Goal: Task Accomplishment & Management: Manage account settings

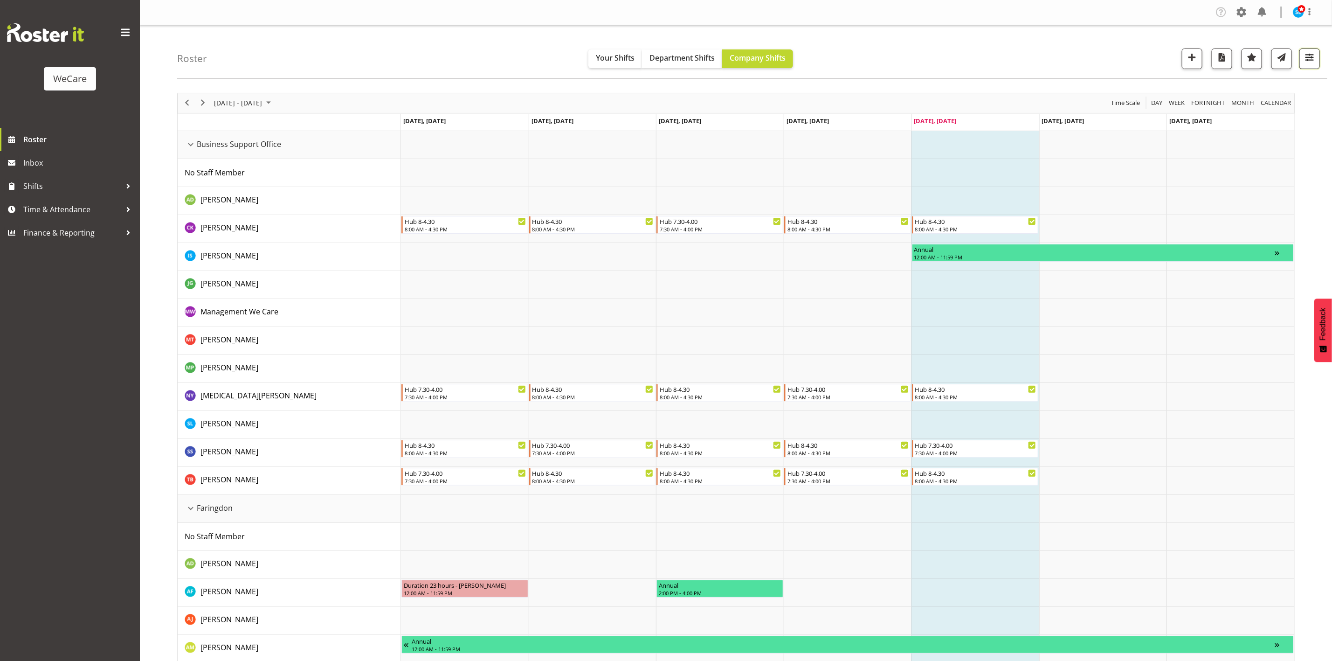
click at [1312, 64] on button "button" at bounding box center [1309, 58] width 21 height 21
click at [1261, 117] on span "All Departments" at bounding box center [1250, 115] width 65 height 11
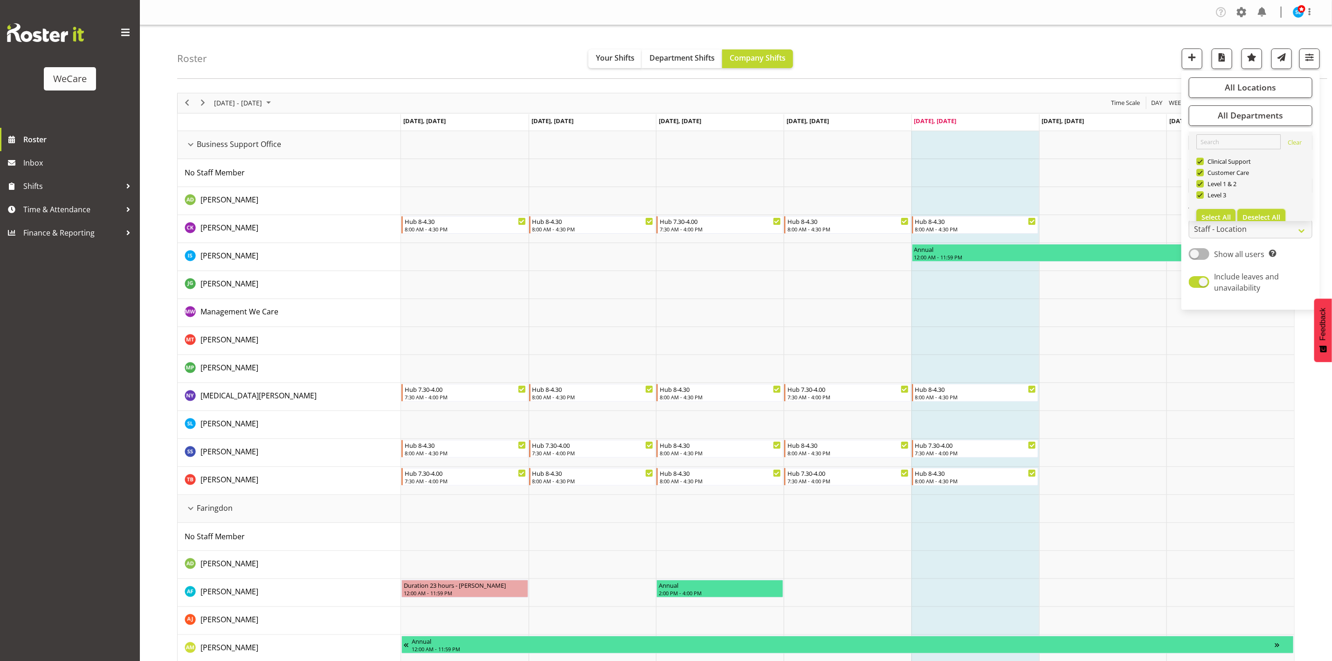
click at [1259, 217] on span "Deselect All" at bounding box center [1261, 217] width 38 height 9
checkbox input "false"
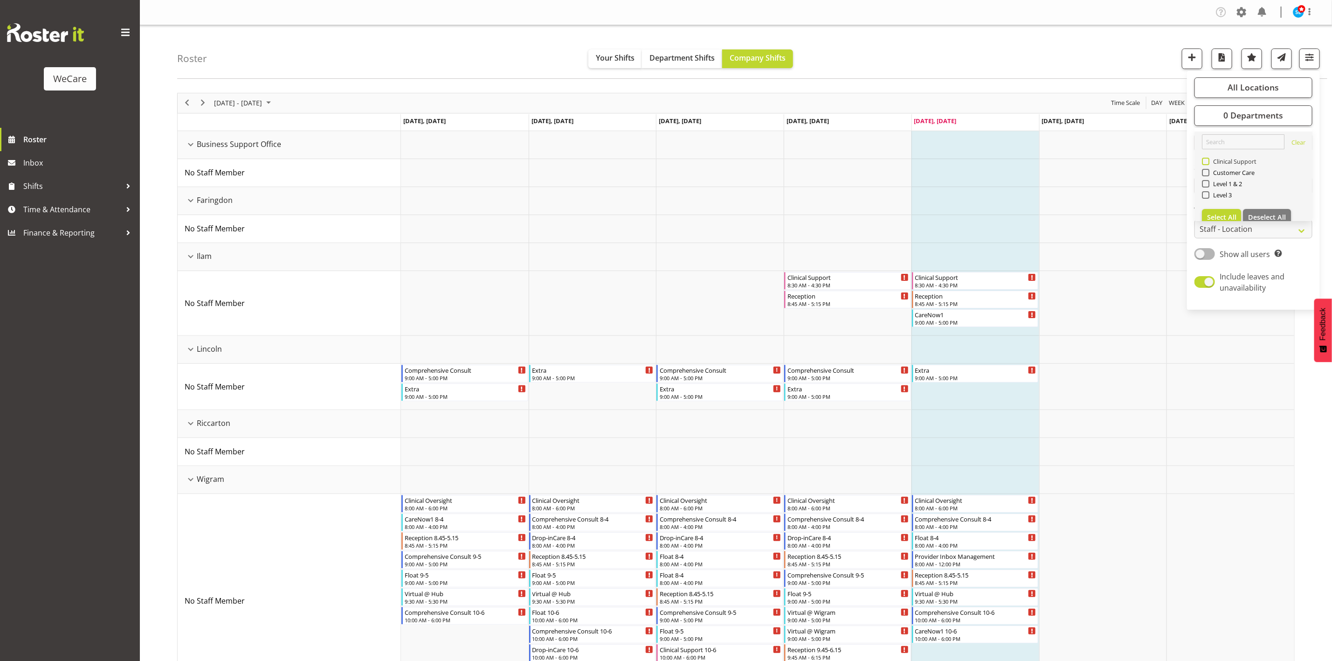
click at [1231, 161] on span "Clinical Support" at bounding box center [1233, 161] width 48 height 7
click at [1208, 161] on input "Clinical Support" at bounding box center [1205, 161] width 6 height 6
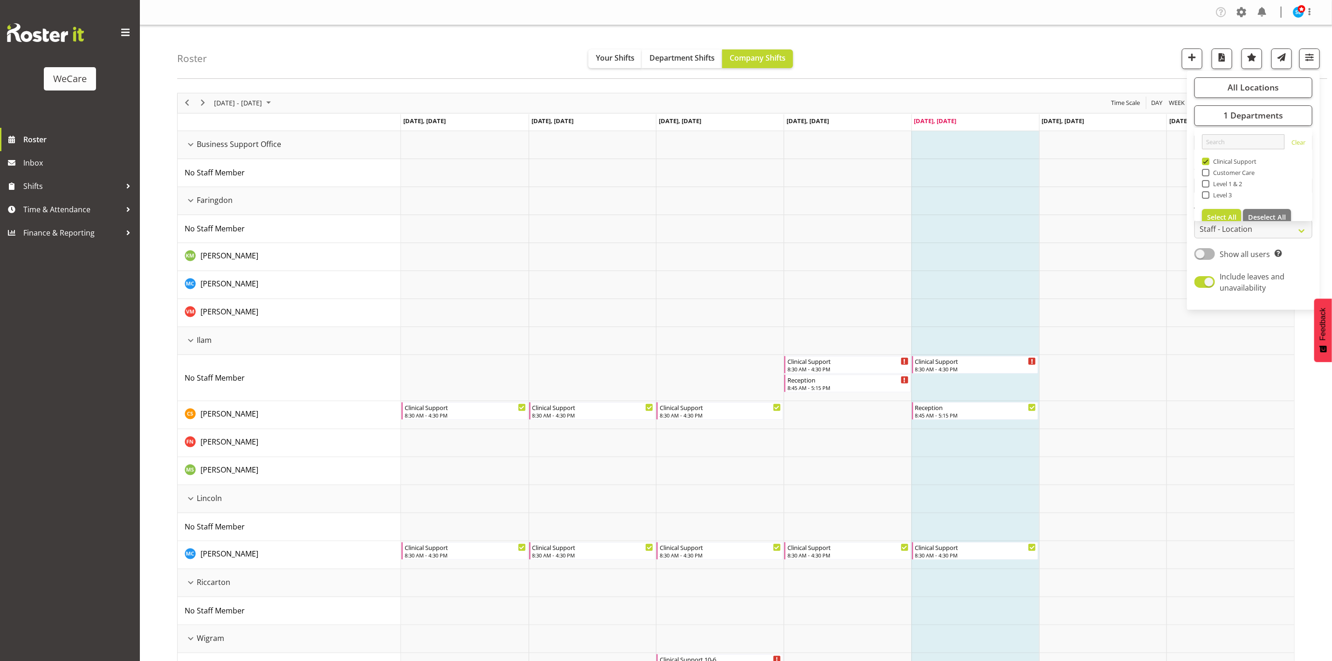
click at [1206, 164] on span at bounding box center [1205, 161] width 7 height 7
click at [1206, 164] on input "Clinical Support" at bounding box center [1205, 161] width 6 height 6
checkbox input "false"
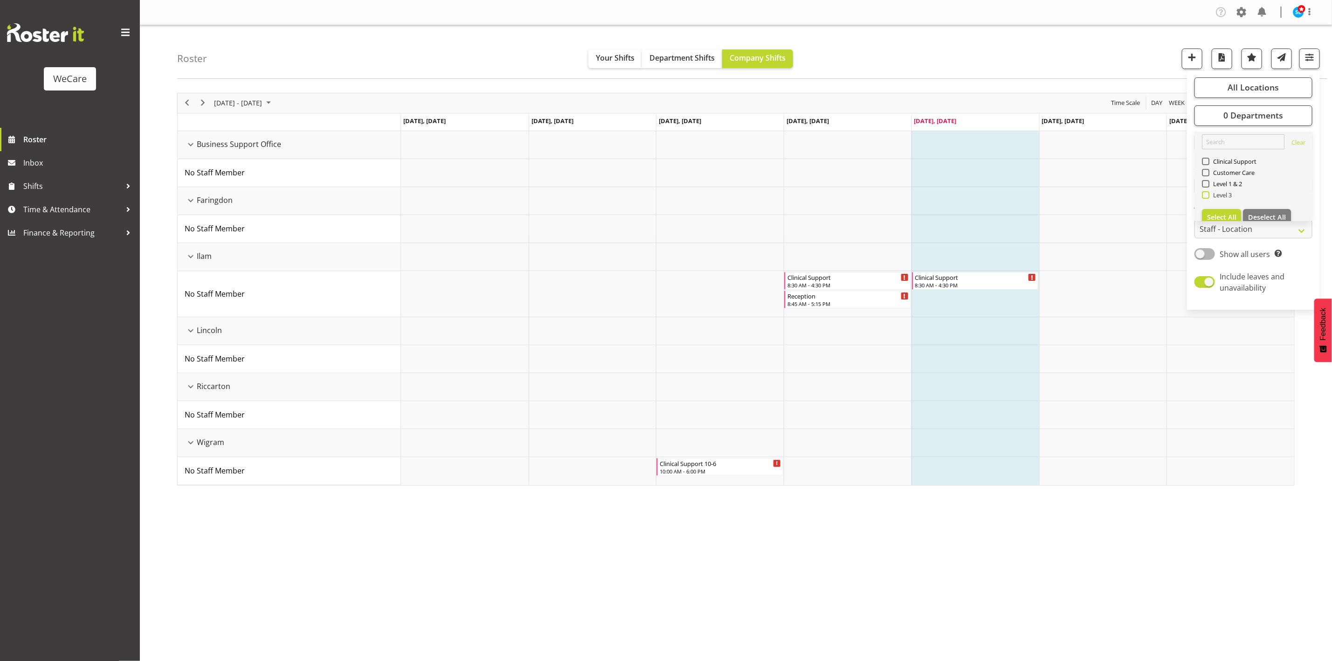
click at [1207, 195] on span at bounding box center [1205, 194] width 7 height 7
click at [1207, 195] on input "Level 3" at bounding box center [1205, 195] width 6 height 6
checkbox input "true"
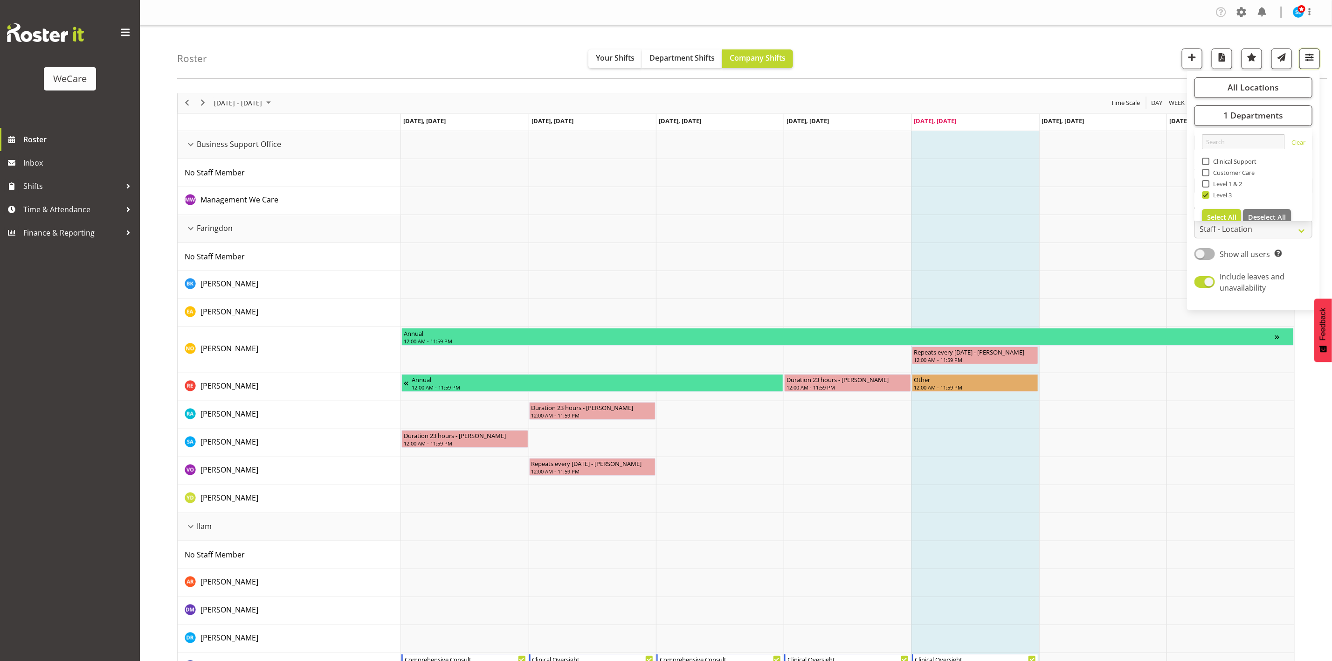
click at [1315, 59] on span "button" at bounding box center [1309, 57] width 12 height 12
click at [1252, 91] on span "All Locations" at bounding box center [1252, 87] width 51 height 11
click at [1260, 182] on span "Deselect All" at bounding box center [1267, 177] width 38 height 9
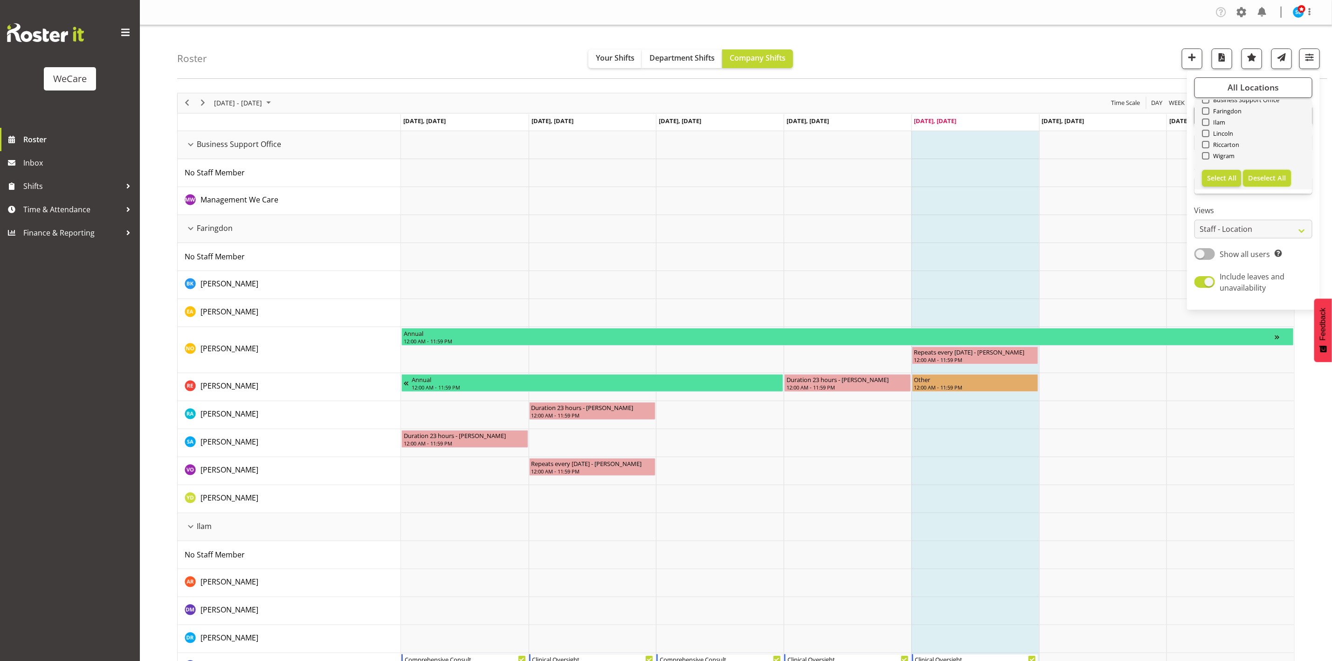
checkbox input "false"
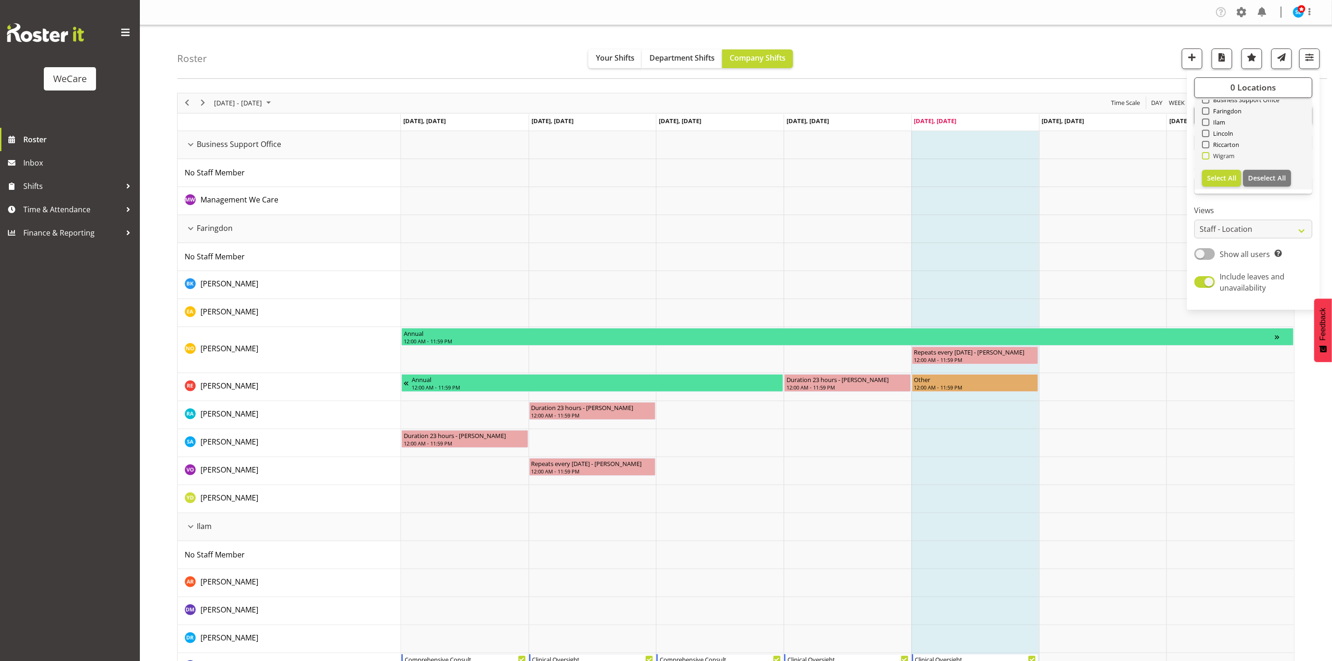
click at [1205, 157] on span at bounding box center [1205, 155] width 7 height 7
click at [1205, 157] on input "Wigram" at bounding box center [1205, 155] width 6 height 6
checkbox input "true"
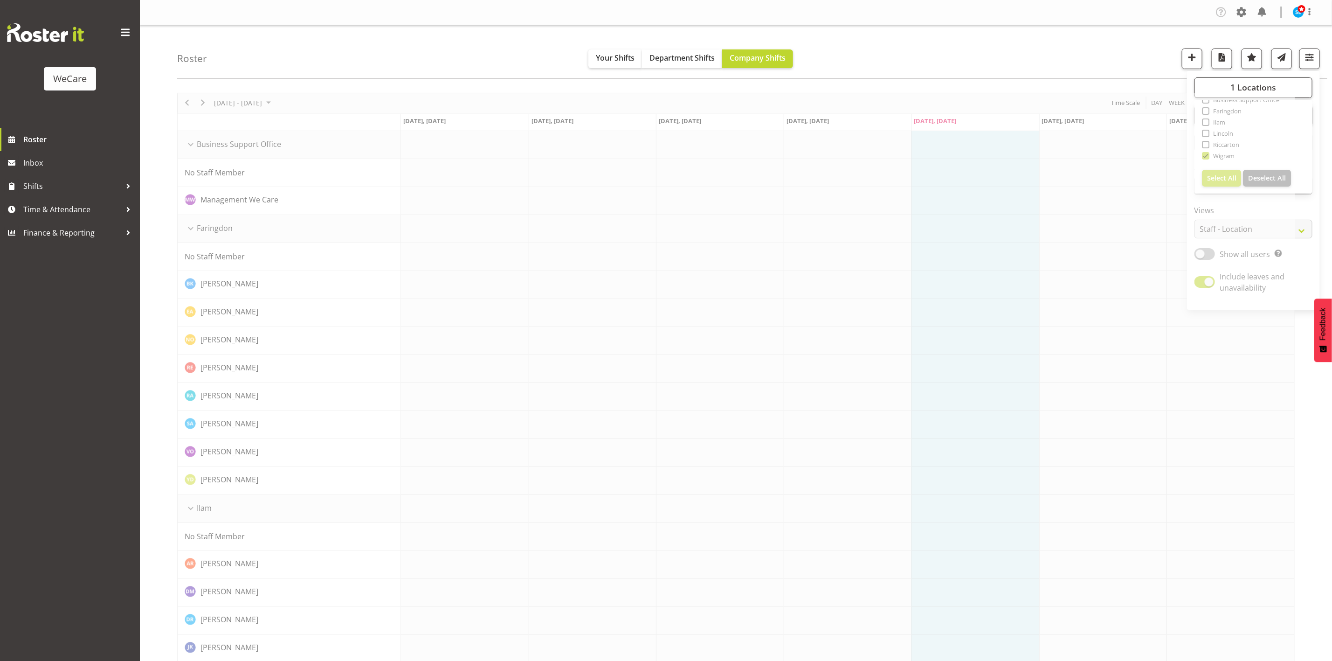
click at [1088, 49] on div "Roster Your Shifts Department Shifts Company Shifts 1 Locations Clear Business …" at bounding box center [752, 52] width 1150 height 54
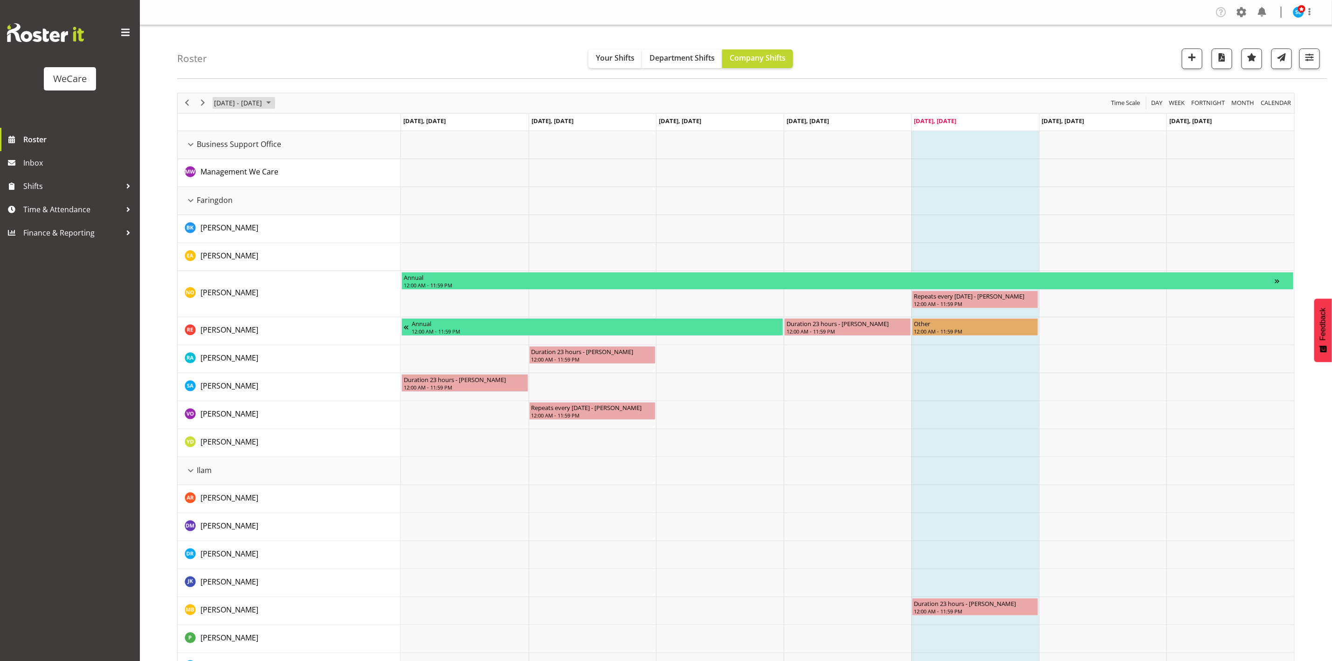
click at [243, 98] on span "[DATE] - [DATE]" at bounding box center [238, 103] width 50 height 12
click at [313, 130] on span "next month" at bounding box center [312, 126] width 16 height 17
click at [228, 161] on span "1" at bounding box center [224, 158] width 14 height 14
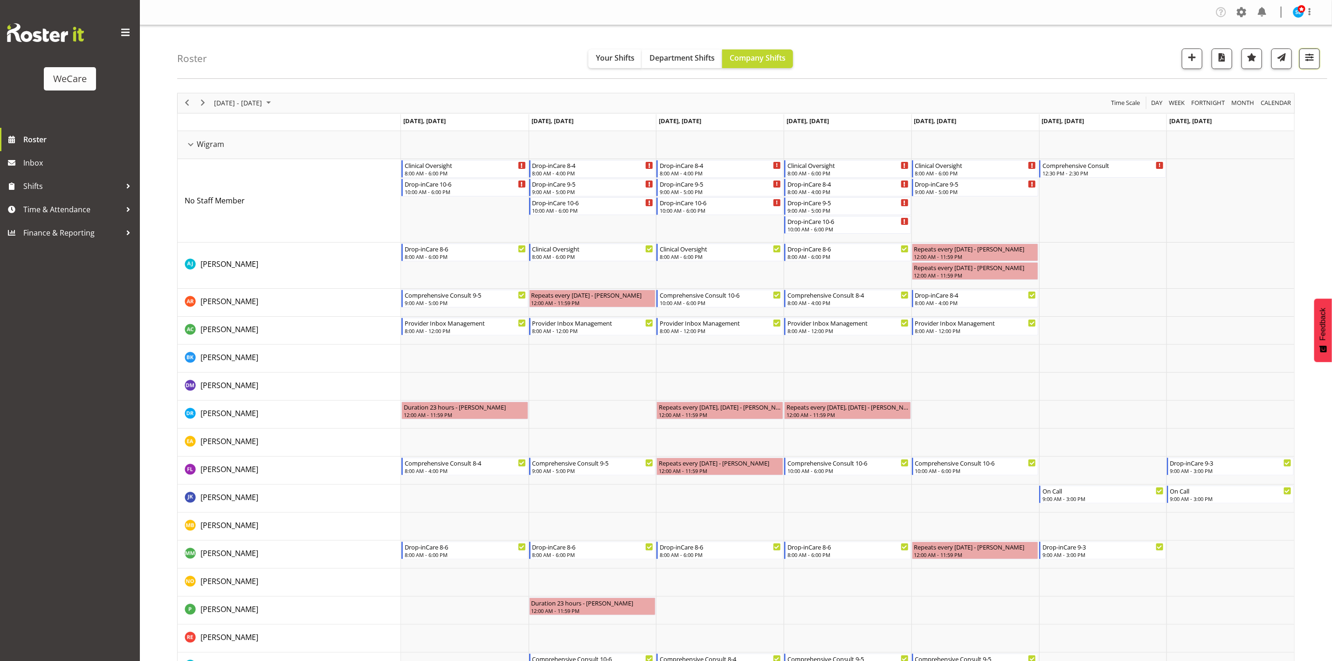
click at [1313, 59] on span "button" at bounding box center [1309, 57] width 12 height 12
click at [423, 68] on div "Roster Your Shifts Department Shifts Company Shifts 1 Locations Clear Business …" at bounding box center [752, 52] width 1150 height 54
click at [1321, 54] on div "Roster Your Shifts Department Shifts Company Shifts 1 Locations Clear Business …" at bounding box center [752, 52] width 1150 height 54
click at [1312, 60] on span "button" at bounding box center [1309, 57] width 12 height 12
click at [1132, 46] on div "Roster Your Shifts Department Shifts Company Shifts 1 Locations Clear Business …" at bounding box center [752, 52] width 1150 height 54
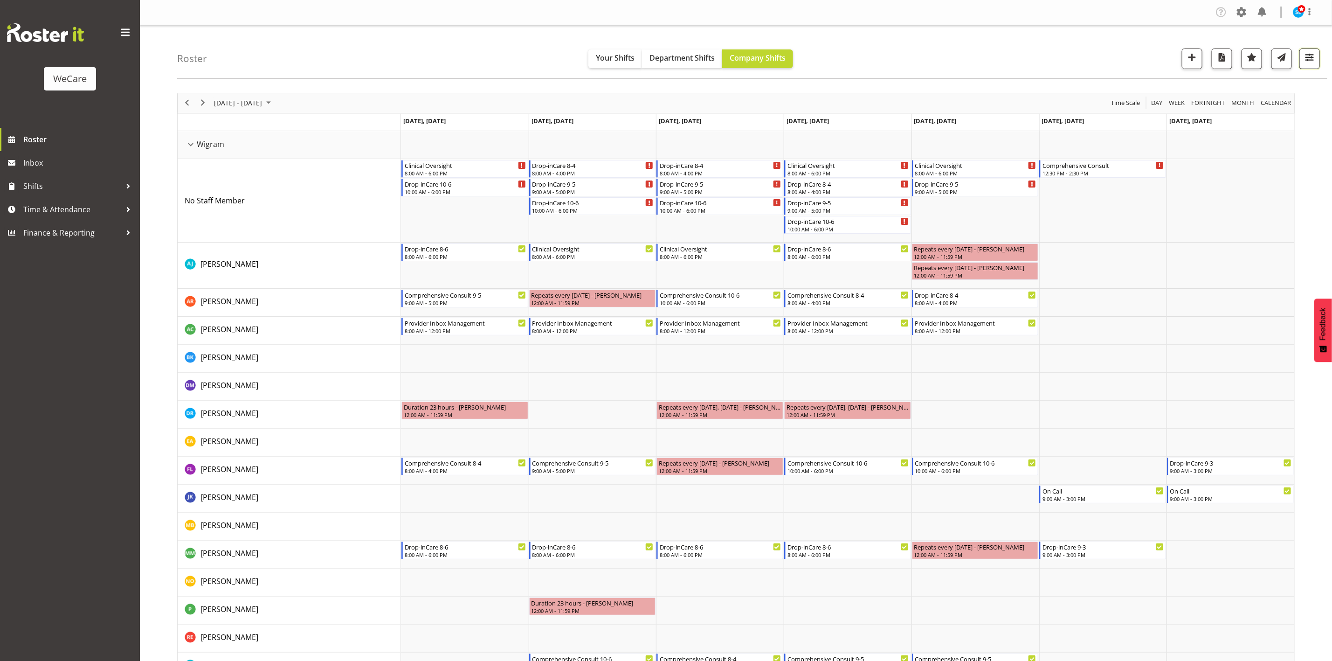
click at [1308, 53] on span "button" at bounding box center [1309, 57] width 12 height 12
click at [1263, 88] on span "1 Locations" at bounding box center [1253, 87] width 46 height 11
click at [1210, 168] on span "Lincoln" at bounding box center [1221, 166] width 24 height 7
click at [1208, 168] on input "Lincoln" at bounding box center [1205, 167] width 6 height 6
checkbox input "true"
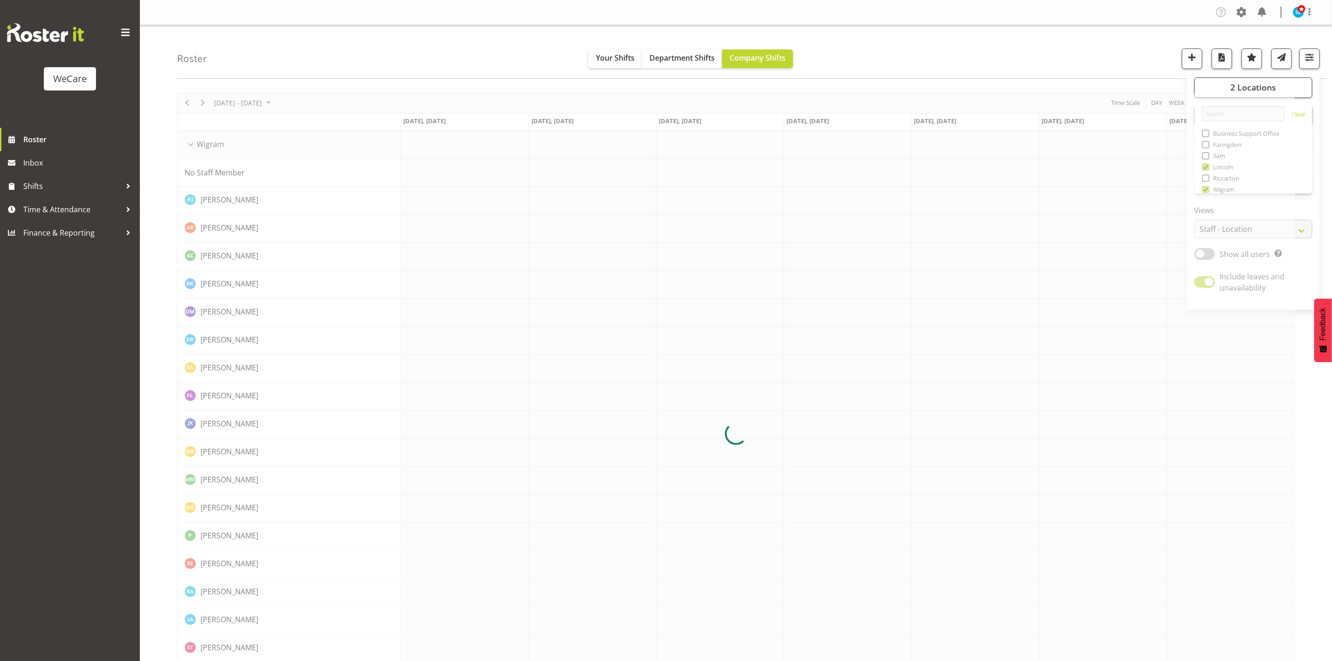
click at [1054, 35] on div "Roster Your Shifts Department Shifts Company Shifts 2 Locations Clear Business …" at bounding box center [752, 52] width 1150 height 54
click at [1319, 66] on button "button" at bounding box center [1309, 58] width 21 height 21
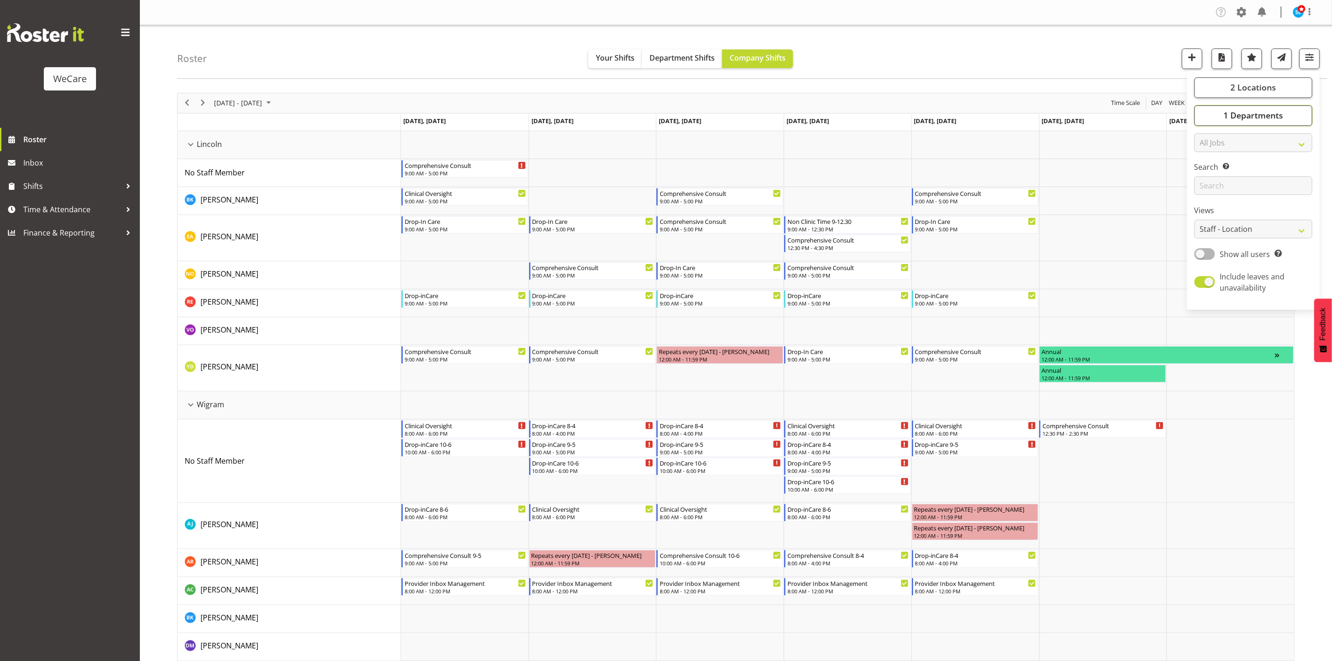
click at [1217, 110] on button "1 Departments" at bounding box center [1253, 115] width 118 height 21
click at [1227, 82] on button "2 Locations" at bounding box center [1253, 87] width 118 height 21
click at [1205, 134] on span at bounding box center [1205, 133] width 7 height 7
click at [1205, 134] on input "Business Support Office" at bounding box center [1205, 133] width 6 height 6
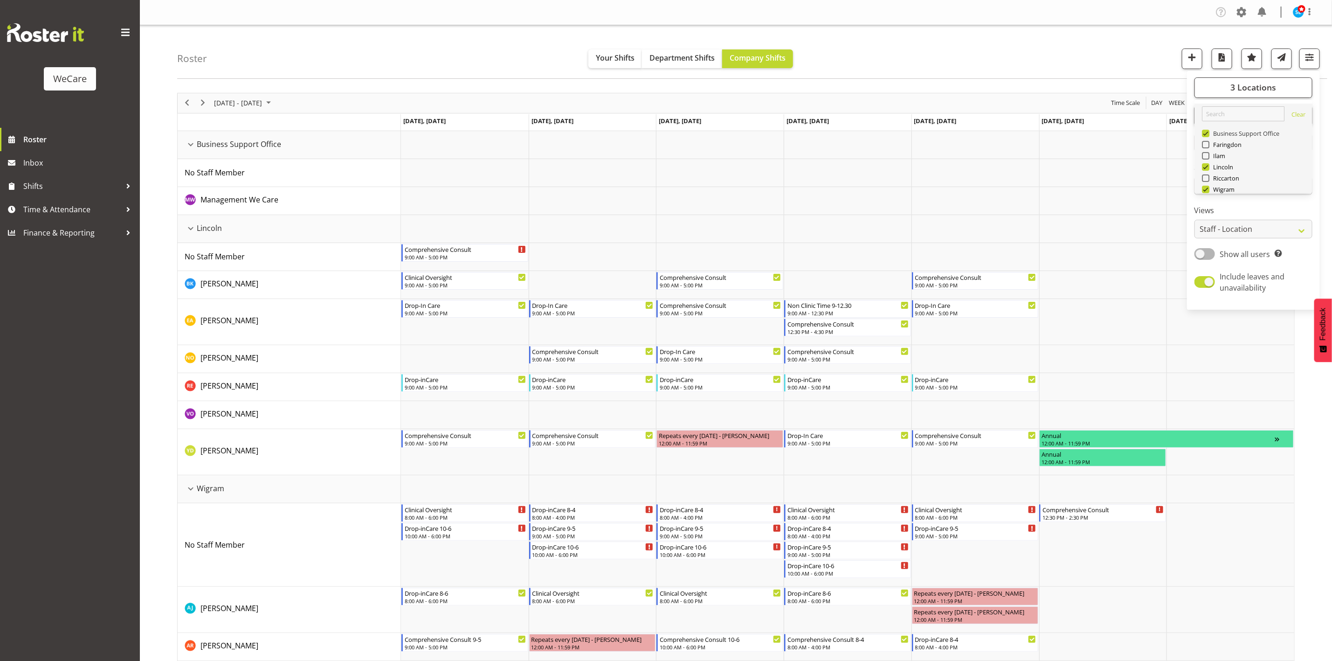
click at [1210, 134] on span "Business Support Office" at bounding box center [1244, 133] width 70 height 7
click at [1208, 134] on input "Business Support Office" at bounding box center [1205, 133] width 6 height 6
checkbox input "false"
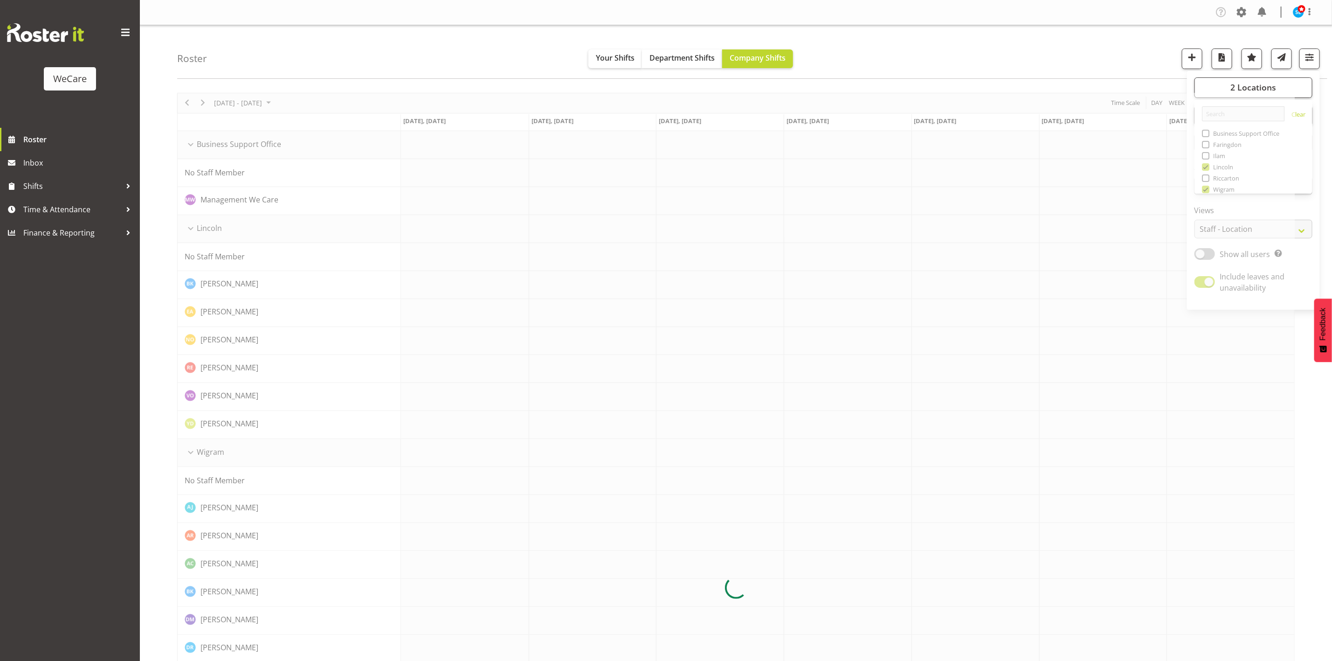
click at [1210, 144] on div at bounding box center [735, 588] width 1117 height 990
click at [1306, 59] on span "button" at bounding box center [1309, 57] width 12 height 12
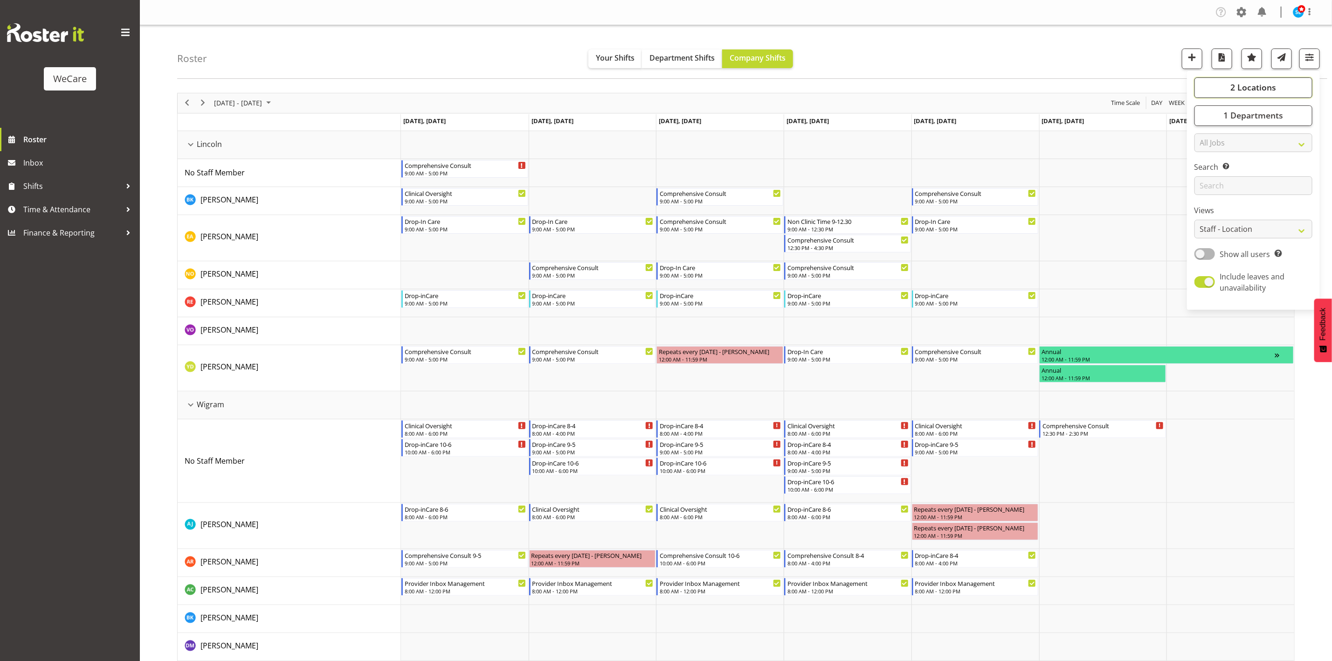
click at [1212, 87] on button "2 Locations" at bounding box center [1253, 87] width 118 height 21
click at [1205, 179] on span at bounding box center [1205, 177] width 7 height 7
click at [1205, 179] on input "Riccarton" at bounding box center [1205, 178] width 6 height 6
checkbox input "true"
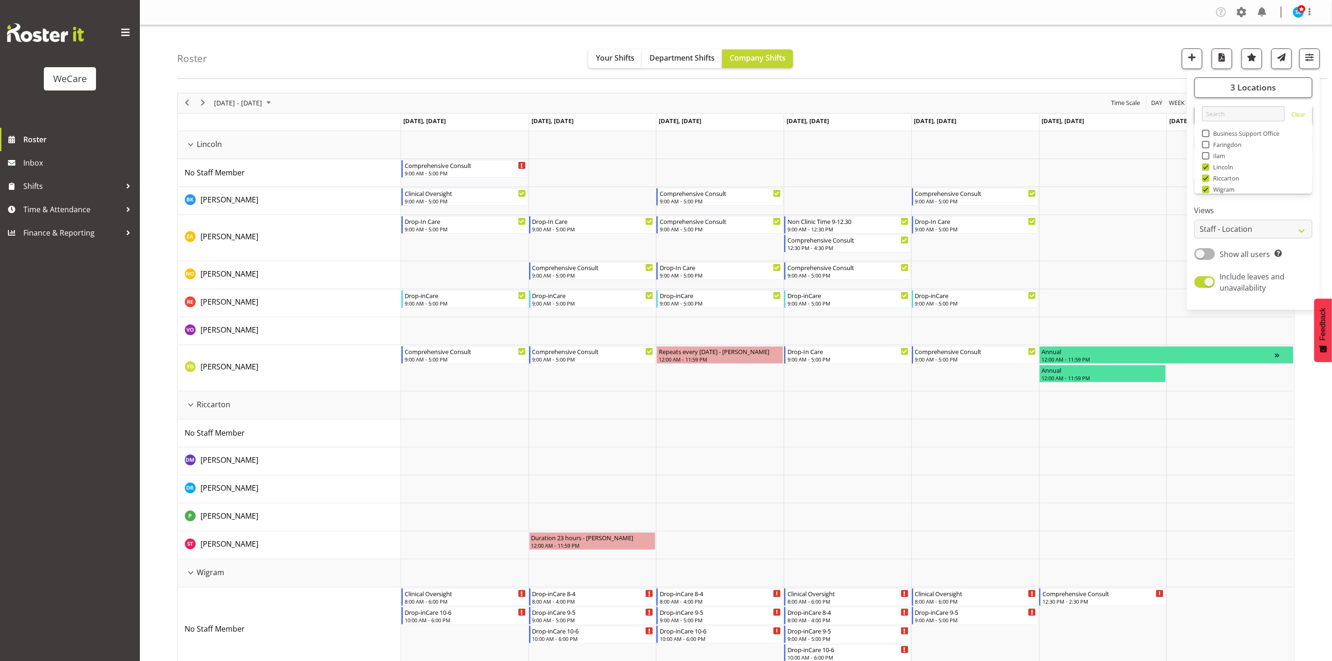
click at [1205, 158] on span at bounding box center [1205, 155] width 7 height 7
click at [1205, 158] on input "Ilam" at bounding box center [1205, 155] width 6 height 6
checkbox input "true"
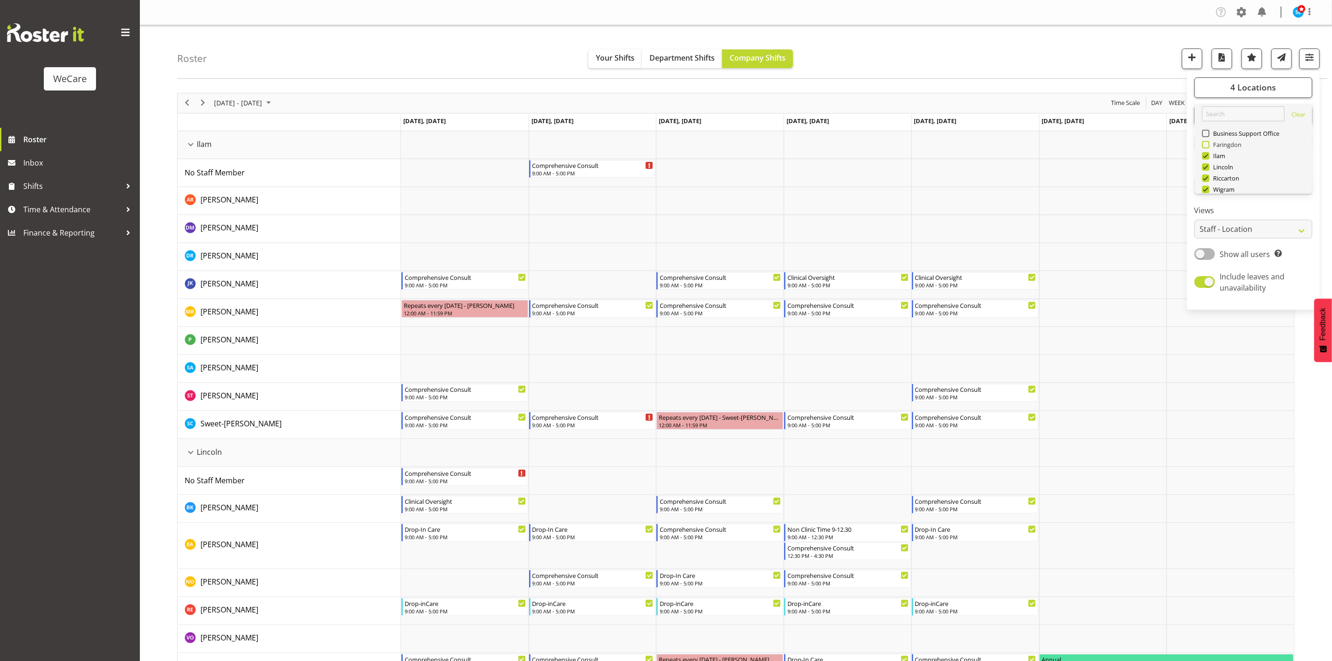
click at [1211, 146] on span "Faringdon" at bounding box center [1225, 144] width 33 height 7
click at [1208, 146] on input "Faringdon" at bounding box center [1205, 144] width 6 height 6
checkbox input "true"
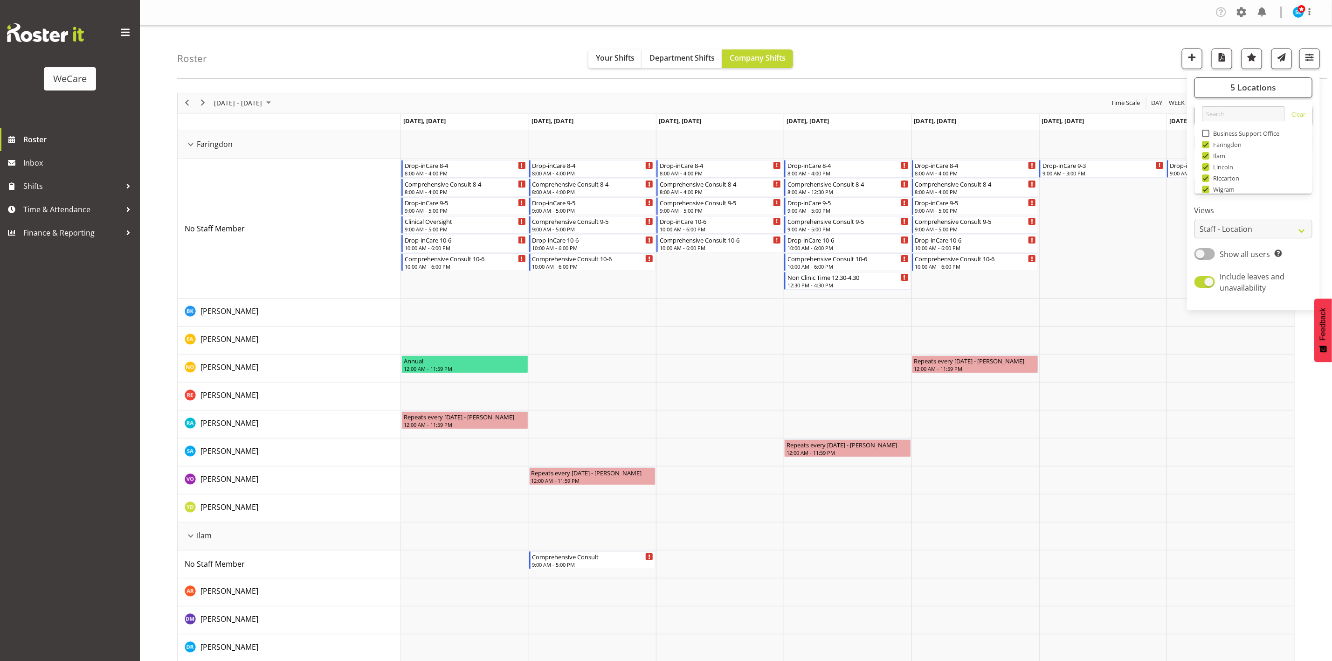
click at [1121, 55] on div "Roster Your Shifts Department Shifts Company Shifts 5 Locations Clear Business …" at bounding box center [752, 52] width 1150 height 54
click at [1308, 58] on span "button" at bounding box center [1309, 57] width 12 height 12
click at [1232, 186] on input "text" at bounding box center [1253, 185] width 118 height 19
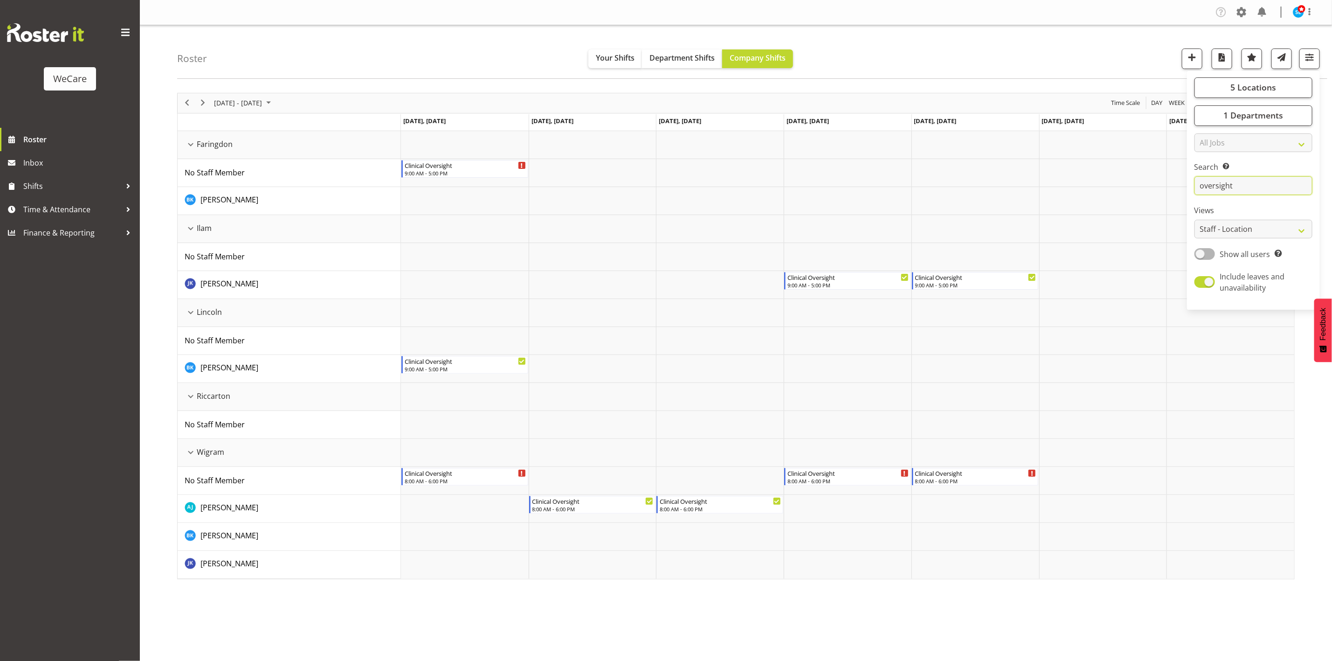
type input "oversight"
click at [441, 40] on div "Roster Your Shifts Department Shifts Company Shifts 5 Locations Clear Business …" at bounding box center [752, 52] width 1150 height 54
click at [1309, 62] on span "button" at bounding box center [1309, 57] width 12 height 12
click at [1242, 252] on span "Show all users" at bounding box center [1245, 254] width 50 height 10
click at [1200, 252] on input "Show all users Show only rostered employees" at bounding box center [1197, 254] width 6 height 6
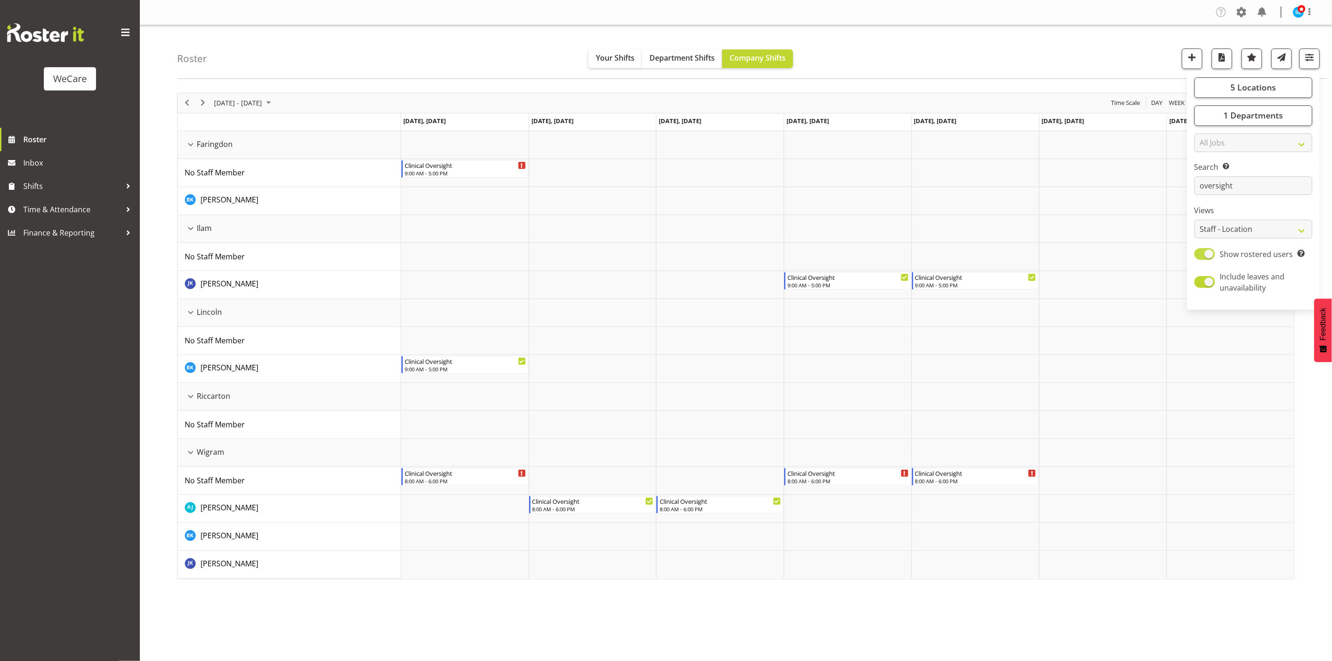
click at [1242, 252] on span "Show rostered users" at bounding box center [1256, 254] width 73 height 10
click at [1200, 252] on input "Show rostered users Show only rostered employees" at bounding box center [1197, 254] width 6 height 6
checkbox input "false"
click at [1329, 417] on div "[DATE] - [DATE] [DATE] Day Week Fortnight Month calendar Month Agenda Time Scal…" at bounding box center [754, 336] width 1155 height 500
click at [238, 101] on span "[DATE] - [DATE]" at bounding box center [238, 103] width 50 height 12
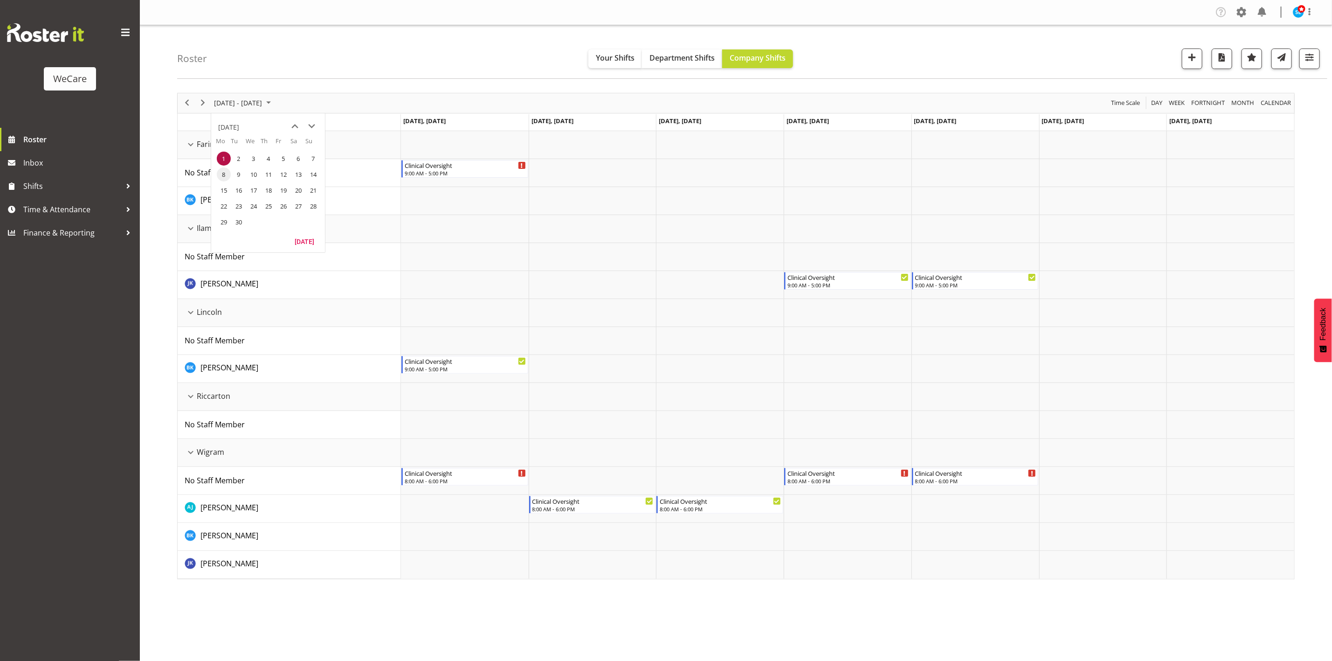
click at [221, 176] on span "8" at bounding box center [224, 174] width 14 height 14
click at [712, 628] on div "Company Settings Roles & Skills Tasks Jobs Employees Locations & Departments Ac…" at bounding box center [736, 330] width 1192 height 661
click at [256, 105] on span "[DATE] - [DATE]" at bounding box center [238, 103] width 50 height 12
click at [224, 189] on span "15" at bounding box center [224, 190] width 14 height 14
click at [1200, 601] on div "Company Settings Roles & Skills Tasks Jobs Employees Locations & Departments Ac…" at bounding box center [736, 330] width 1192 height 661
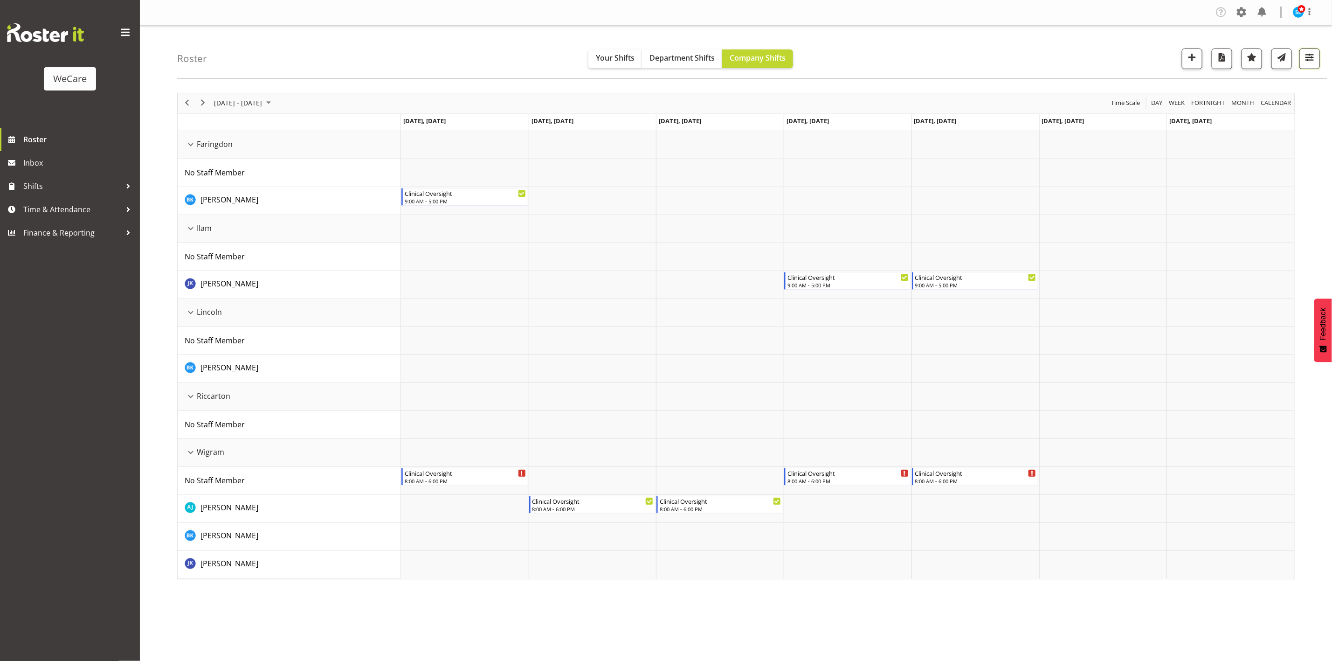
click at [1308, 62] on span "button" at bounding box center [1309, 57] width 12 height 12
click at [1308, 60] on span "button" at bounding box center [1309, 57] width 12 height 12
click at [249, 95] on div "[DATE] - [DATE]" at bounding box center [244, 103] width 66 height 20
click at [248, 105] on span "[DATE] - [DATE]" at bounding box center [238, 103] width 50 height 12
click at [248, 103] on span "[DATE] - [DATE]" at bounding box center [238, 103] width 50 height 12
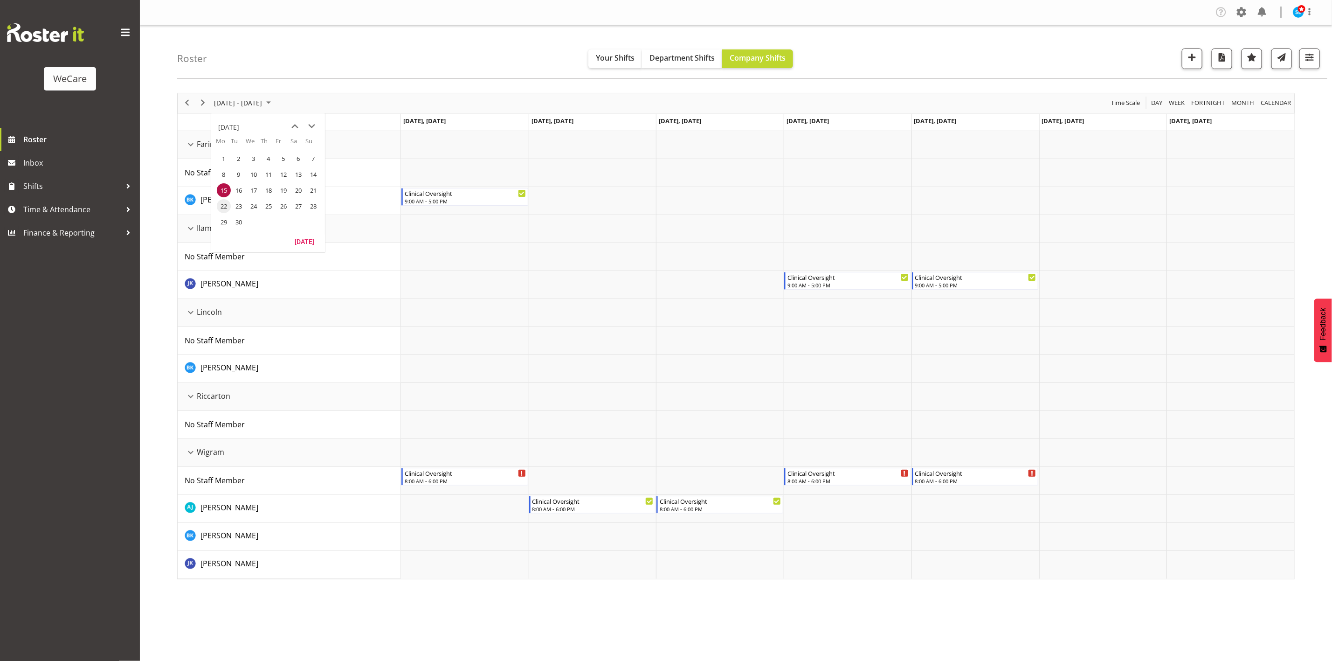
click at [221, 207] on span "22" at bounding box center [224, 206] width 14 height 14
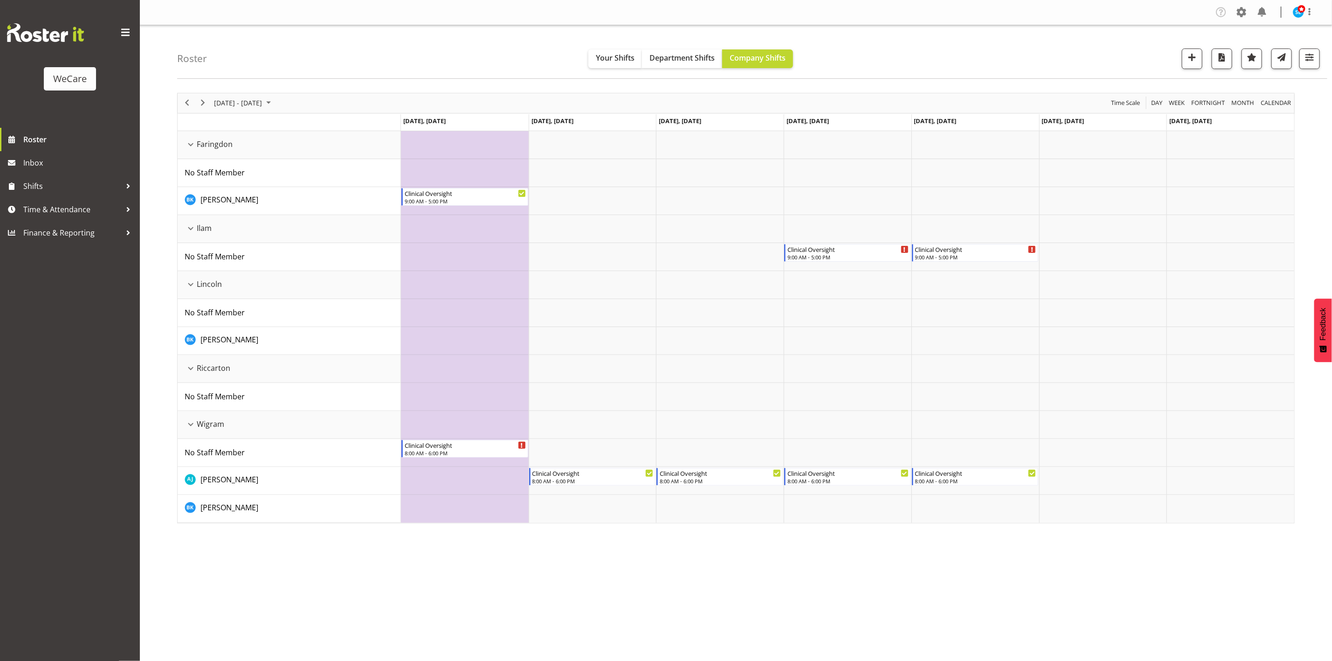
click at [834, 554] on div "Company Settings Roles & Skills Tasks Jobs Employees Locations & Departments Ac…" at bounding box center [736, 330] width 1192 height 661
click at [1318, 60] on button "button" at bounding box center [1309, 58] width 21 height 21
click at [250, 102] on span "[DATE] - [DATE]" at bounding box center [238, 103] width 50 height 12
click at [221, 220] on span "29" at bounding box center [224, 222] width 14 height 14
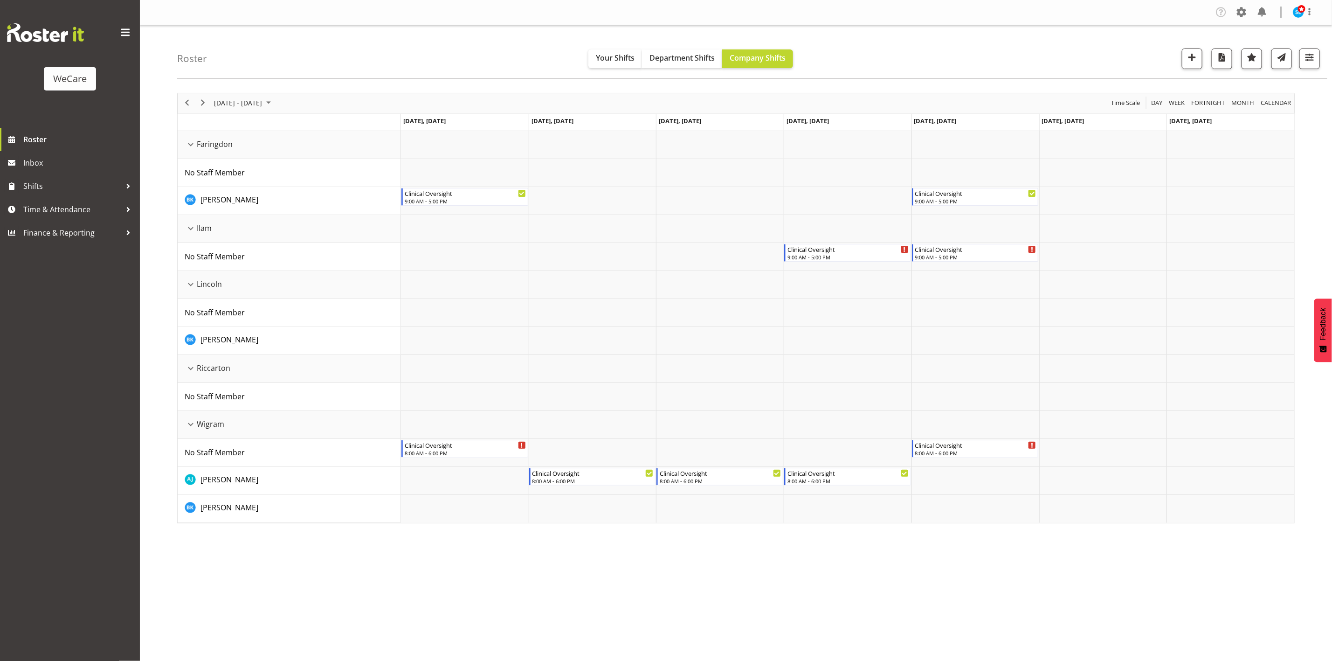
drag, startPoint x: 933, startPoint y: 586, endPoint x: 1070, endPoint y: 296, distance: 320.1
click at [933, 586] on div "Company Settings Roles & Skills Tasks Jobs Employees Locations & Departments Ac…" at bounding box center [736, 330] width 1192 height 661
click at [1309, 52] on span "button" at bounding box center [1309, 57] width 12 height 12
click at [1235, 82] on span "5 Locations" at bounding box center [1253, 87] width 46 height 11
click at [1235, 80] on button "5 Locations" at bounding box center [1253, 87] width 118 height 21
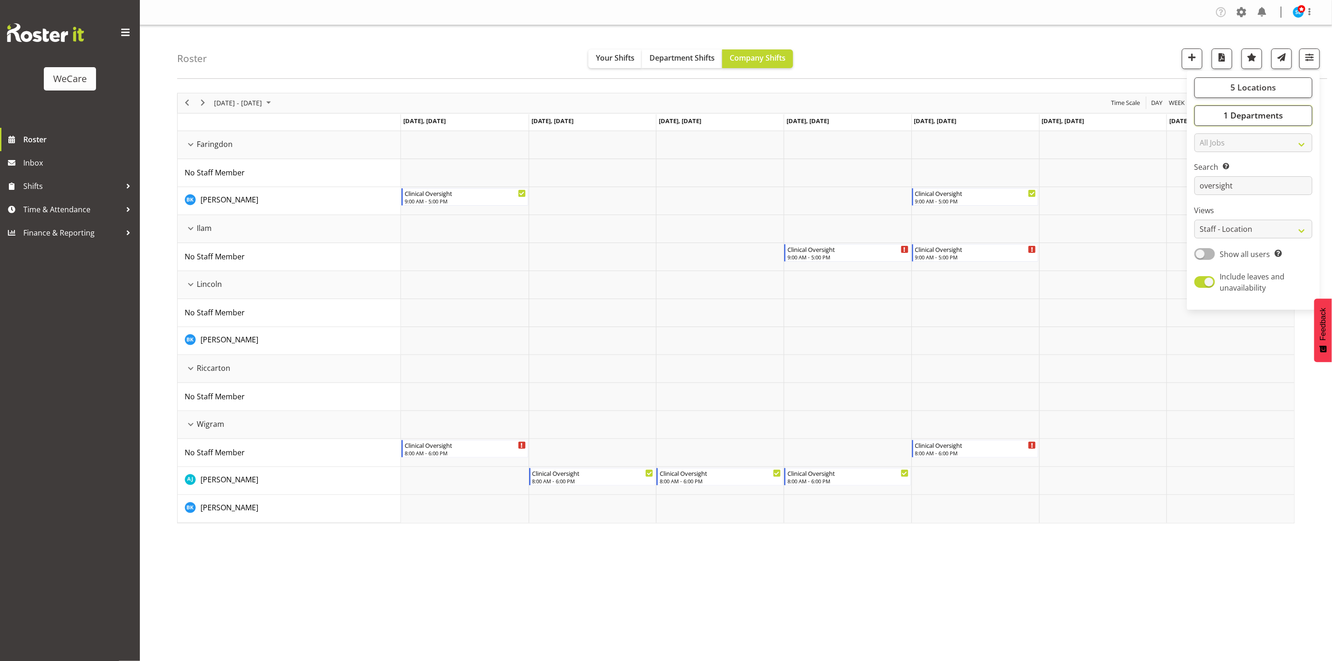
click at [1246, 117] on span "1 Departments" at bounding box center [1253, 115] width 60 height 11
click at [270, 96] on div "[DATE] - [DATE]" at bounding box center [244, 103] width 66 height 20
click at [311, 126] on span "next month" at bounding box center [312, 126] width 16 height 17
click at [226, 175] on span "6" at bounding box center [224, 174] width 14 height 14
click at [779, 632] on div "Company Settings Roles & Skills Tasks Jobs Employees Locations & Departments Ac…" at bounding box center [736, 330] width 1192 height 661
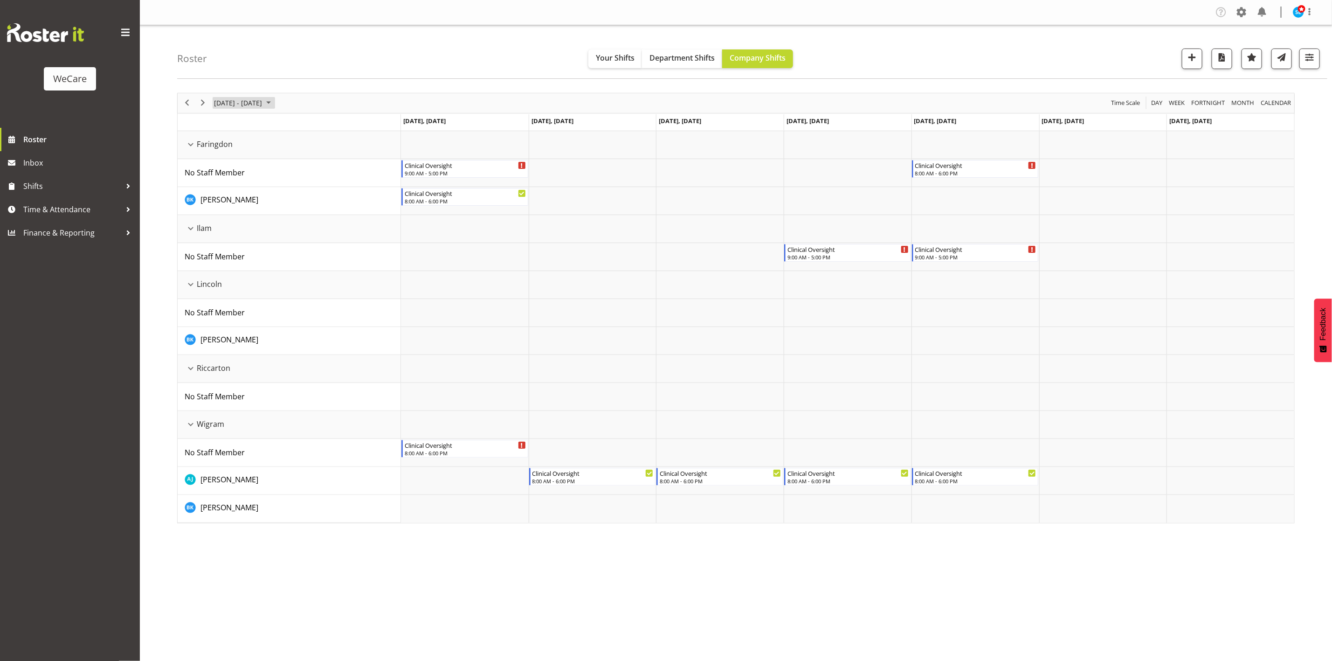
click at [249, 103] on span "[DATE] - [DATE]" at bounding box center [238, 103] width 50 height 12
click at [227, 191] on span "13" at bounding box center [224, 190] width 14 height 14
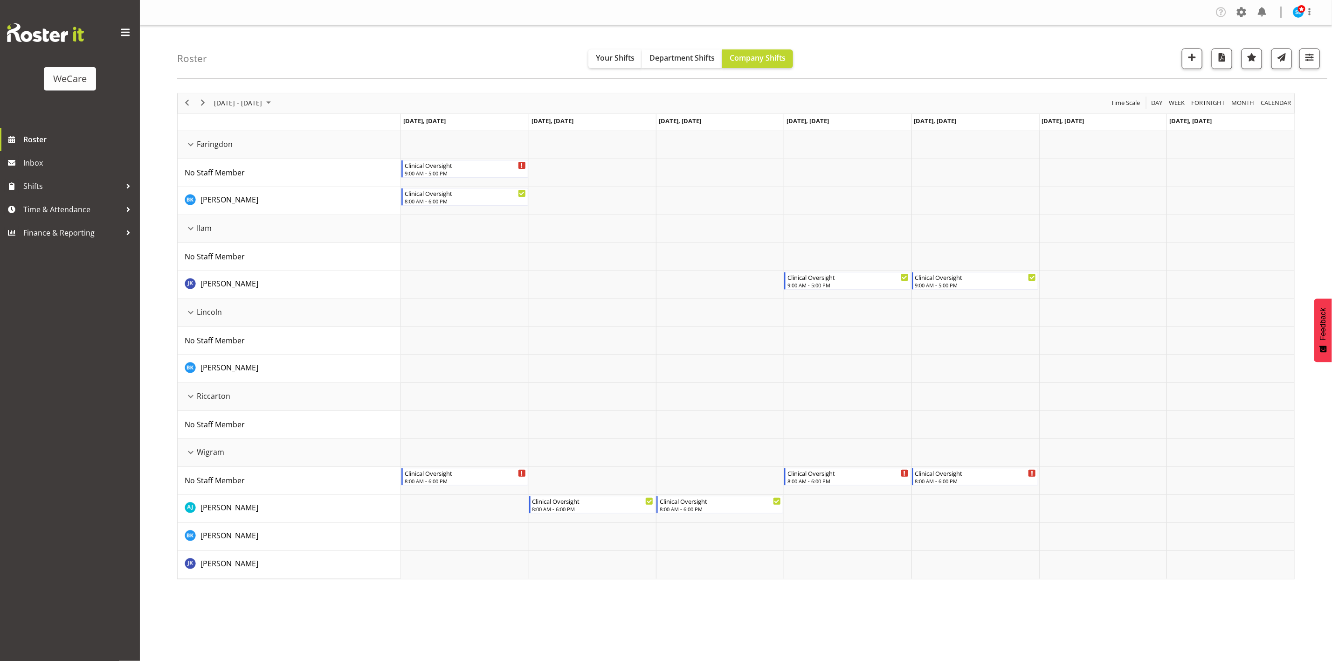
click at [684, 614] on div "Company Settings Roles & Skills Tasks Jobs Employees Locations & Departments Ac…" at bounding box center [736, 330] width 1192 height 661
click at [244, 102] on span "[DATE] - [DATE]" at bounding box center [238, 103] width 50 height 12
click at [227, 206] on span "20" at bounding box center [224, 206] width 14 height 14
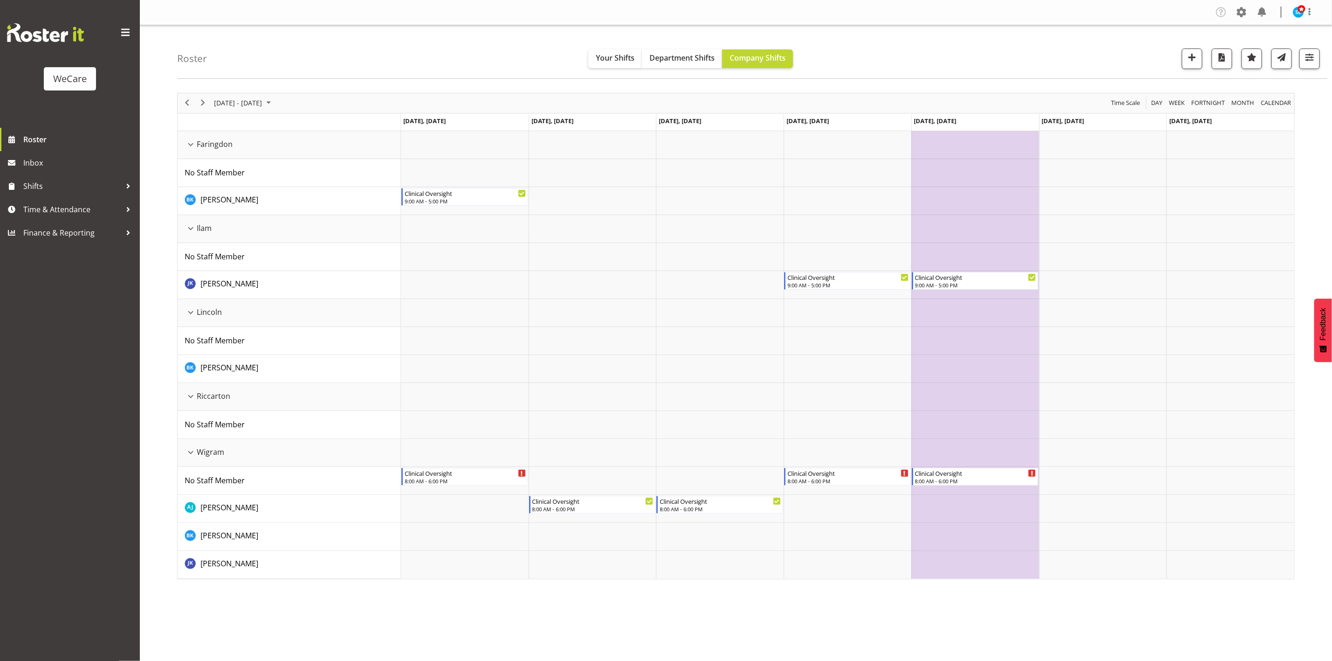
click at [693, 613] on div "Company Settings Roles & Skills Tasks Jobs Employees Locations & Departments Ac…" at bounding box center [736, 330] width 1192 height 661
click at [228, 105] on span "[DATE] - [DATE]" at bounding box center [238, 103] width 50 height 12
click at [227, 220] on span "27" at bounding box center [224, 222] width 14 height 14
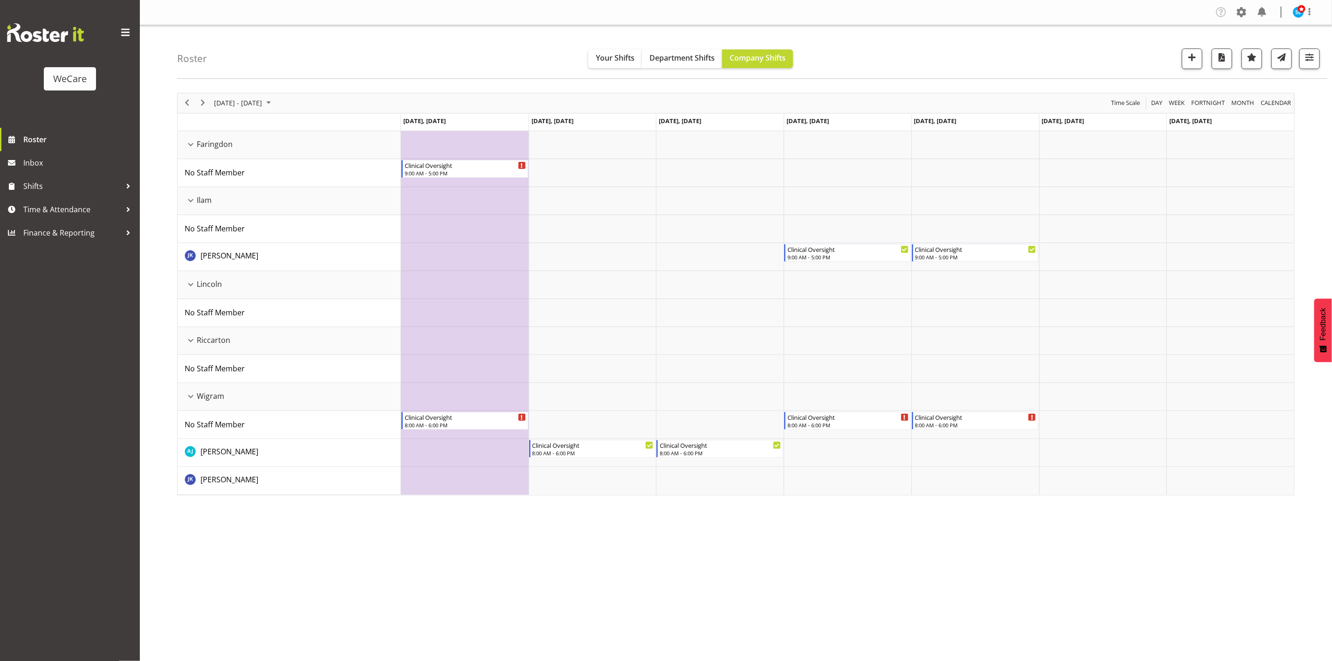
click at [375, 627] on div "Company Settings Roles & Skills Tasks Jobs Employees Locations & Departments Ac…" at bounding box center [736, 330] width 1192 height 661
